Goal: Information Seeking & Learning: Learn about a topic

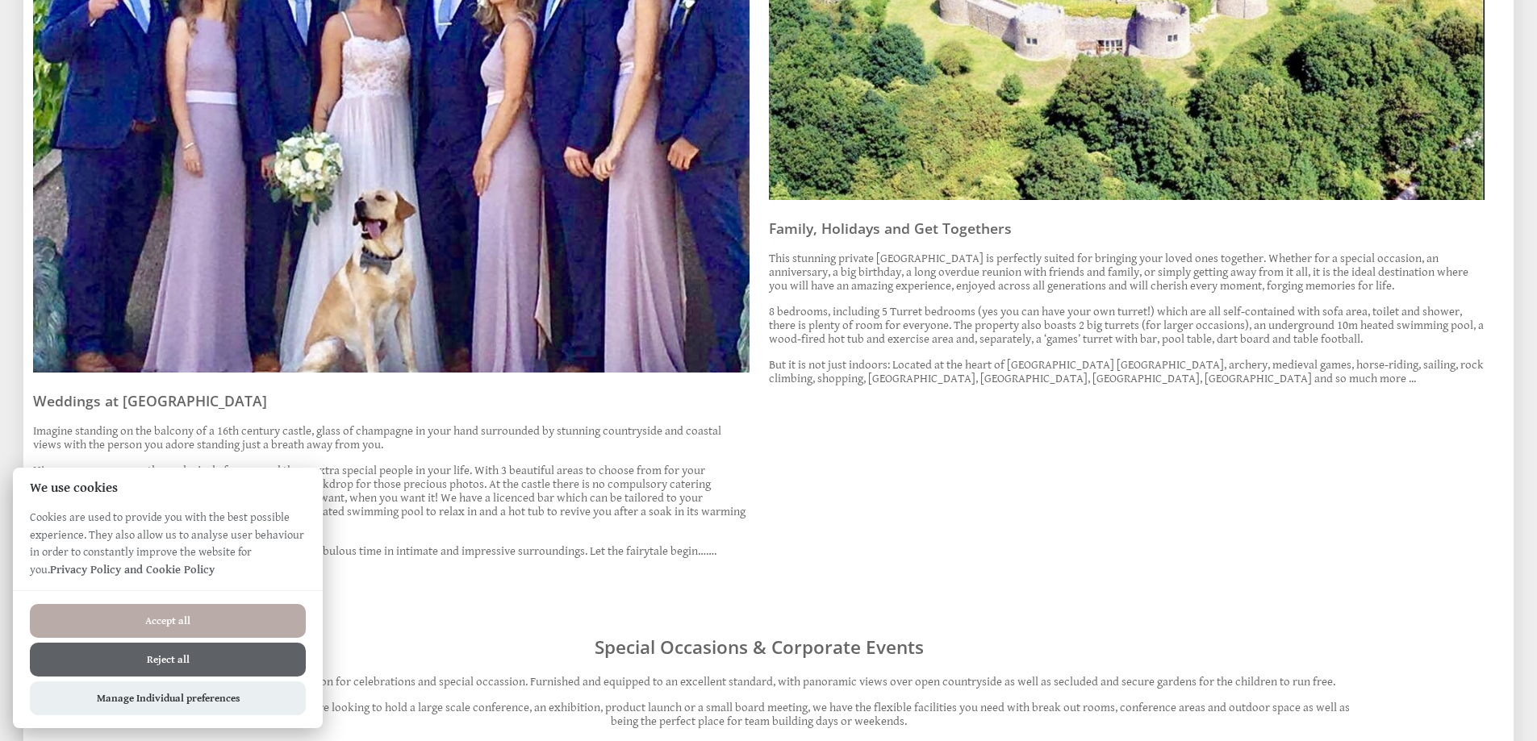
scroll to position [1049, 0]
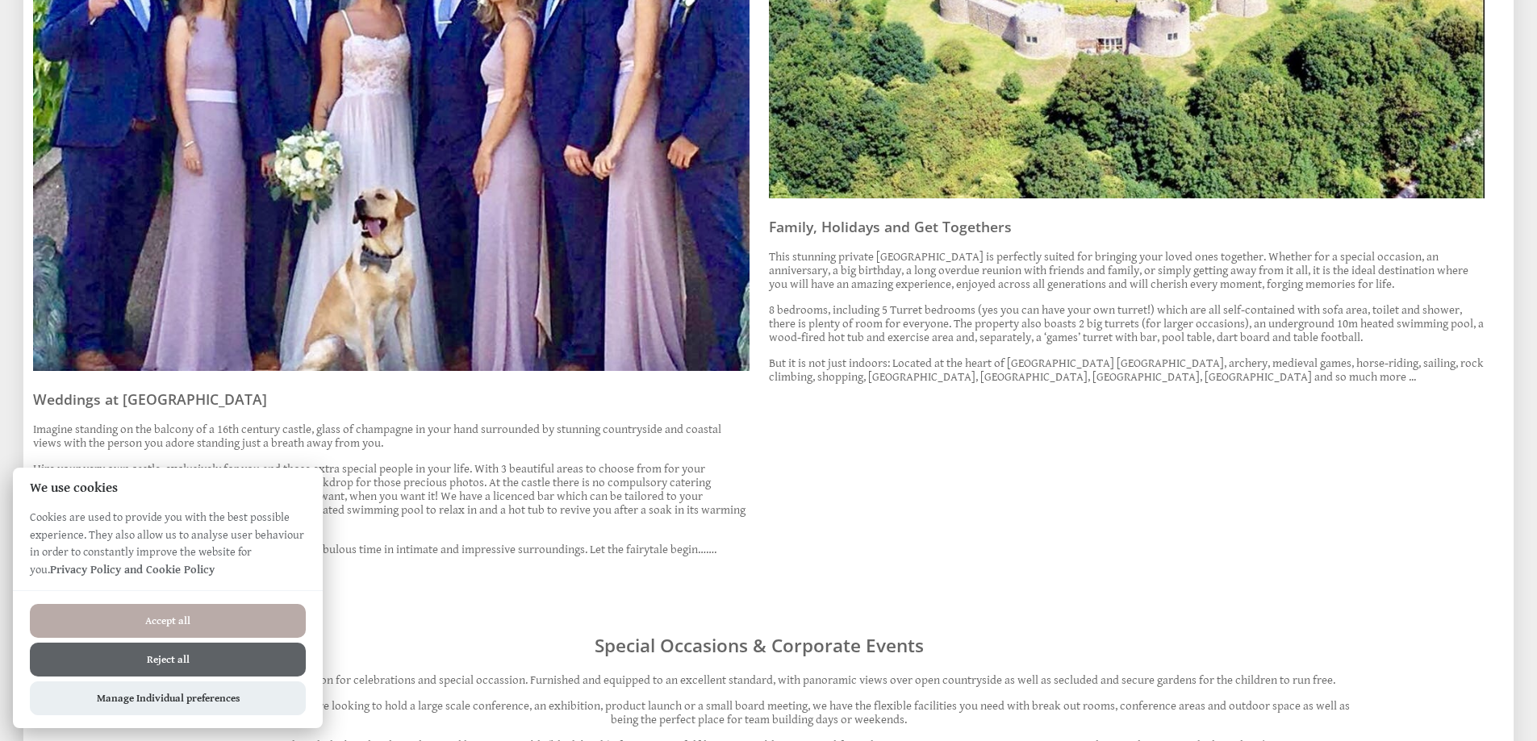
drag, startPoint x: 183, startPoint y: 658, endPoint x: 232, endPoint y: 627, distance: 58.4
click at [182, 657] on button "Reject all" at bounding box center [168, 660] width 276 height 34
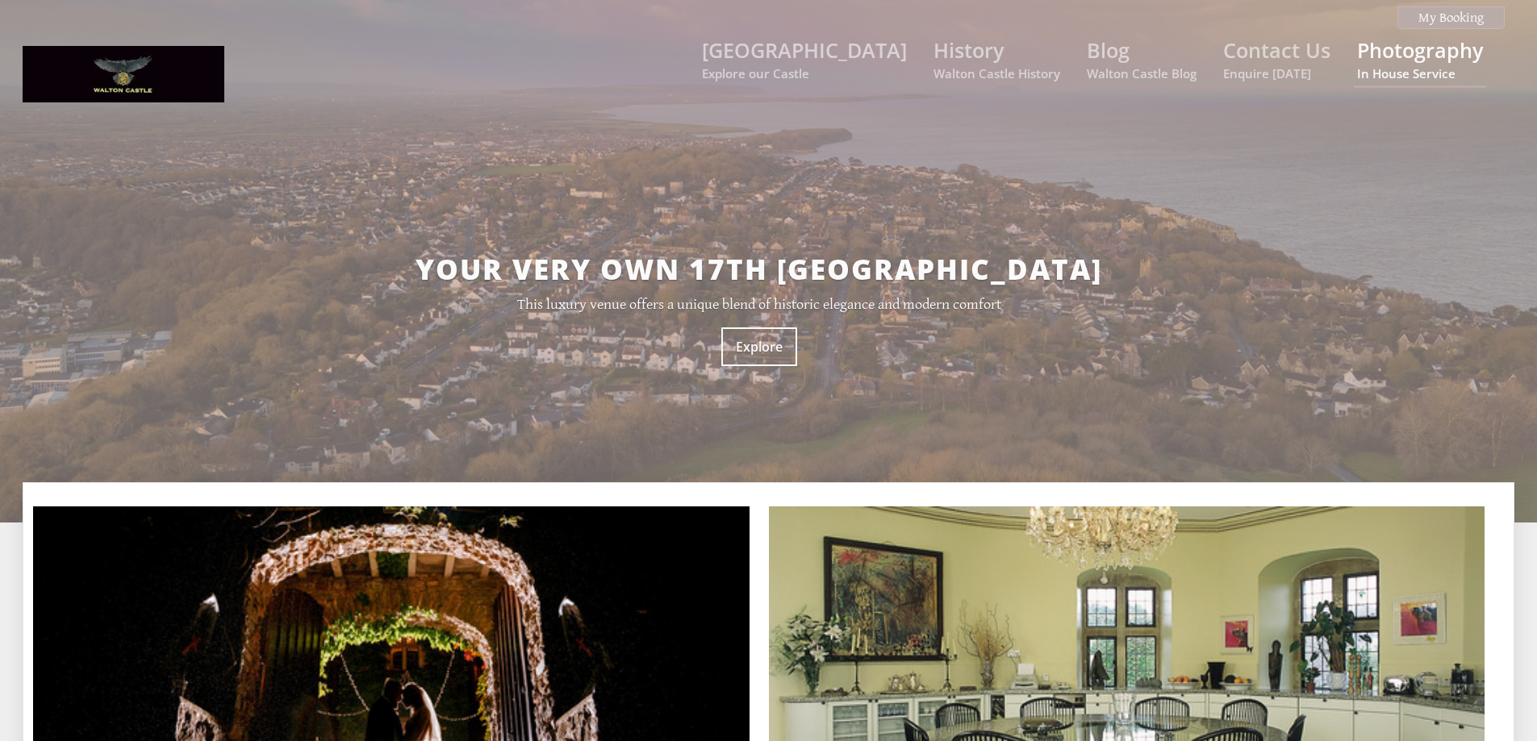
click at [1393, 52] on link "Photography In House Service" at bounding box center [1420, 58] width 126 height 45
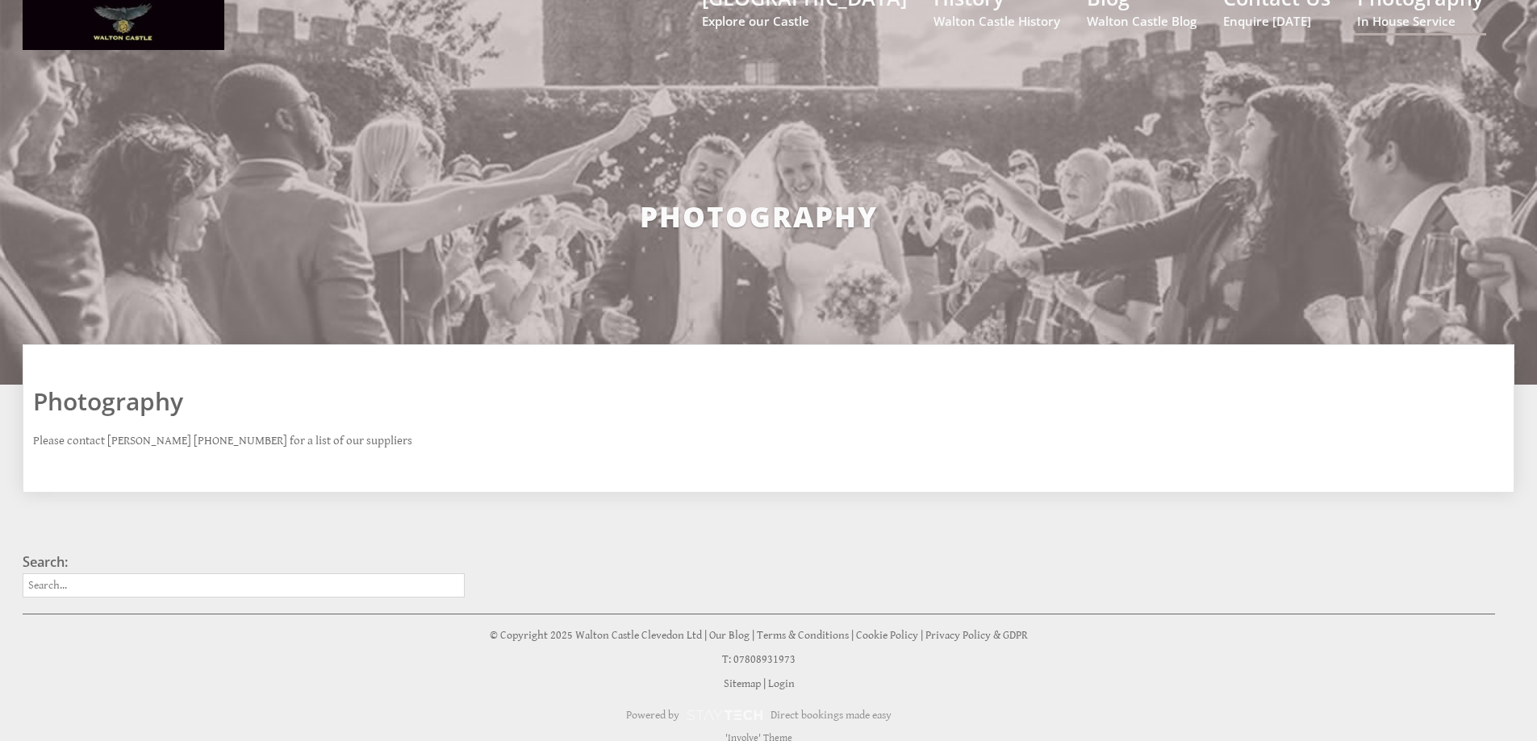
scroll to position [68, 0]
